Goal: Find specific page/section: Find specific page/section

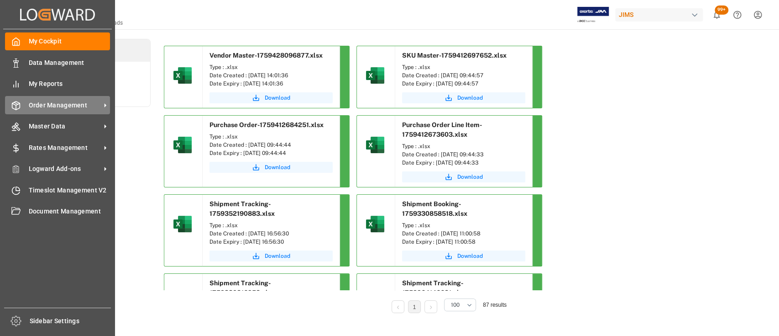
click at [59, 104] on span "Order Management" at bounding box center [65, 105] width 72 height 10
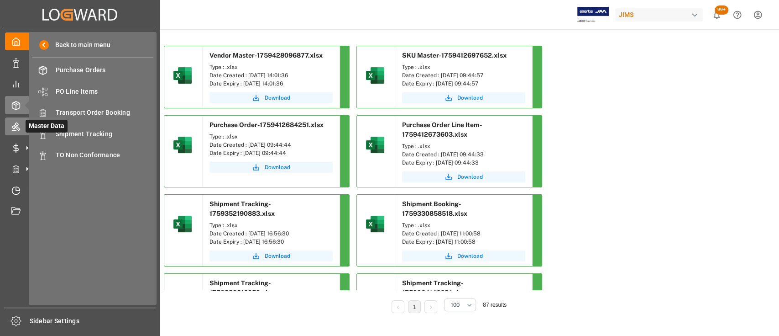
click at [17, 127] on icon at bounding box center [16, 127] width 8 height 8
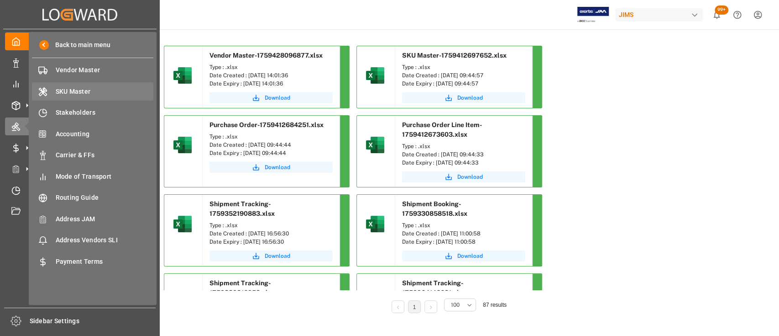
click at [73, 92] on span "SKU Master" at bounding box center [105, 92] width 98 height 10
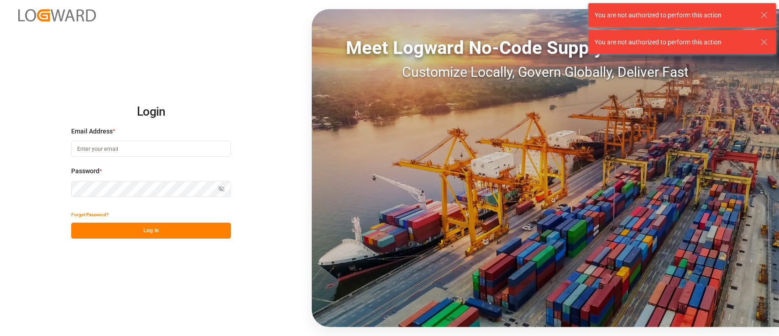
type input "[PERSON_NAME][EMAIL_ADDRESS][PERSON_NAME][DOMAIN_NAME]"
click at [143, 227] on button "Log In" at bounding box center [151, 230] width 160 height 16
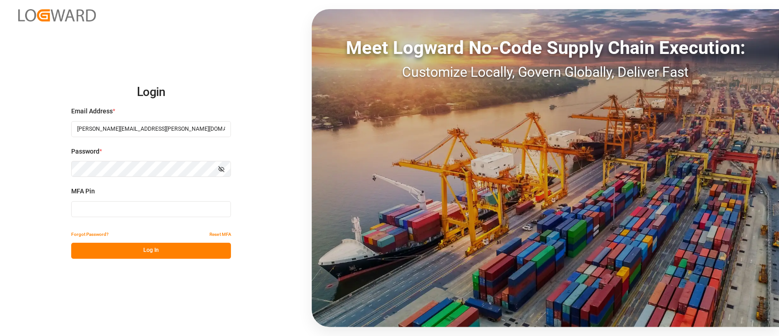
click at [156, 207] on input at bounding box center [151, 209] width 160 height 16
click at [156, 215] on input at bounding box center [151, 209] width 160 height 16
type input "425805"
click at [150, 252] on button "Log In" at bounding box center [151, 250] width 160 height 16
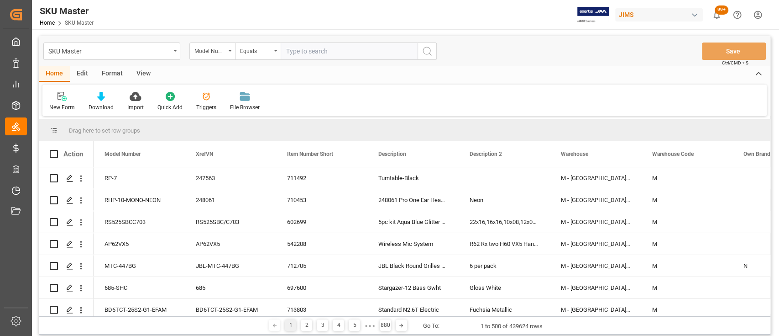
click at [316, 49] on input "text" at bounding box center [349, 50] width 137 height 17
type input "AT8116-U"
click at [430, 51] on circle "search button" at bounding box center [426, 50] width 7 height 7
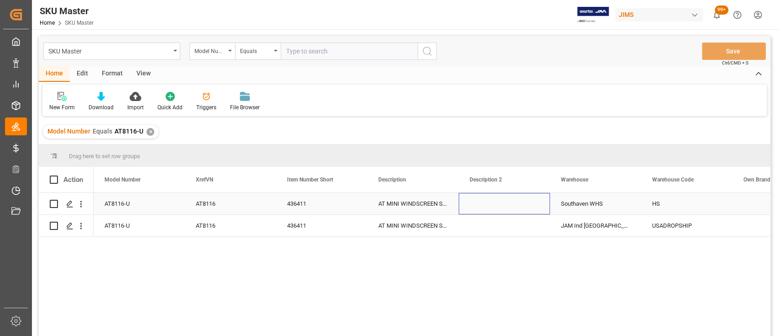
click at [518, 206] on div "Press SPACE to select this row." at bounding box center [504, 203] width 91 height 21
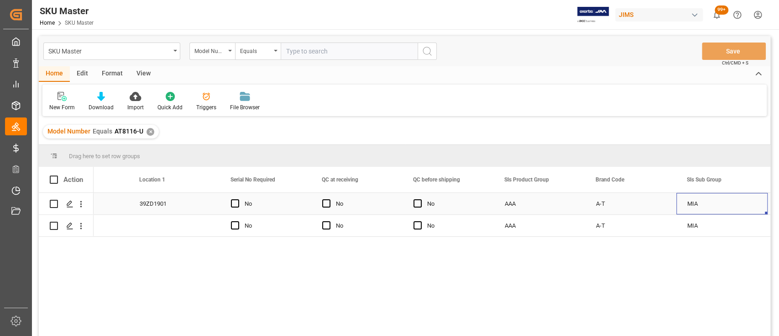
scroll to position [0, 1335]
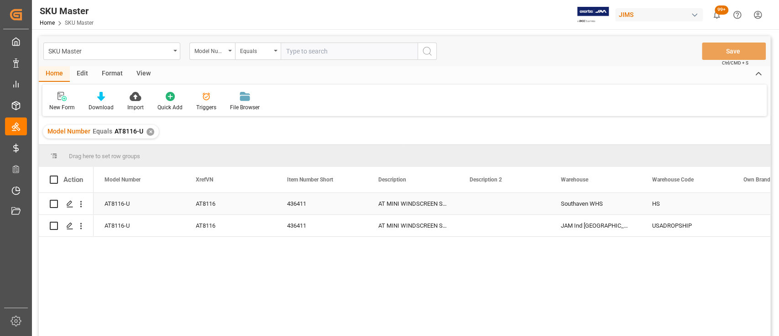
click at [138, 205] on div "AT8116-U" at bounding box center [139, 203] width 91 height 21
